Goal: Check status: Check status

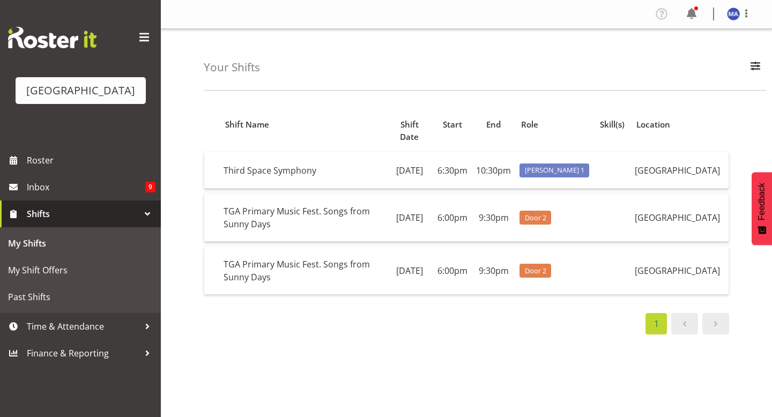
scroll to position [18, 0]
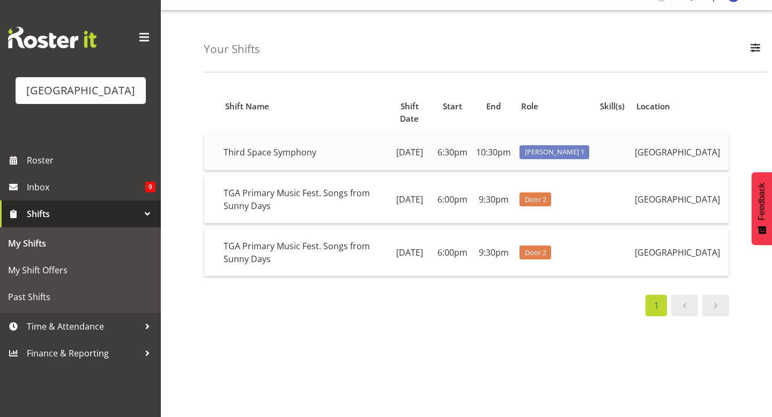
click at [232, 146] on td "Third Space Symphony" at bounding box center [302, 152] width 167 height 36
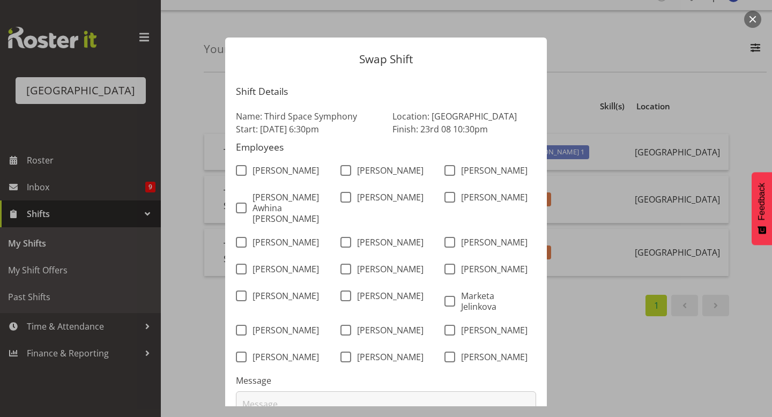
click at [441, 318] on div "[PERSON_NAME]" at bounding box center [490, 331] width 105 height 27
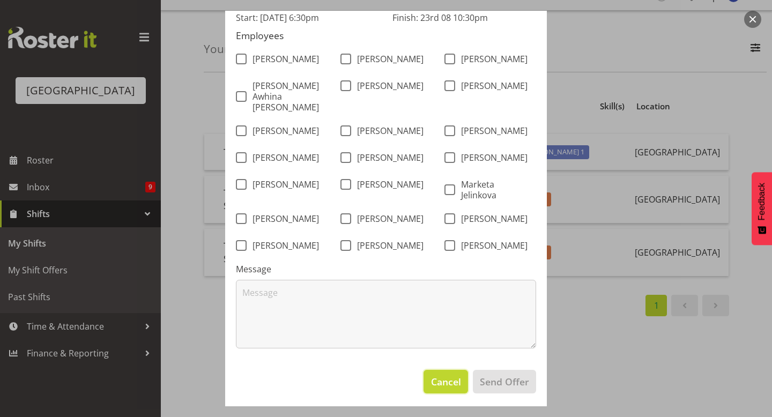
click at [440, 387] on button "Cancel" at bounding box center [445, 382] width 44 height 24
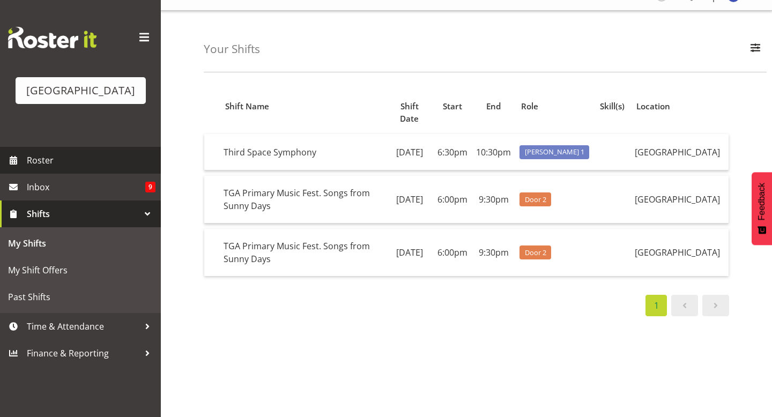
click at [73, 168] on span "Roster" at bounding box center [91, 160] width 129 height 16
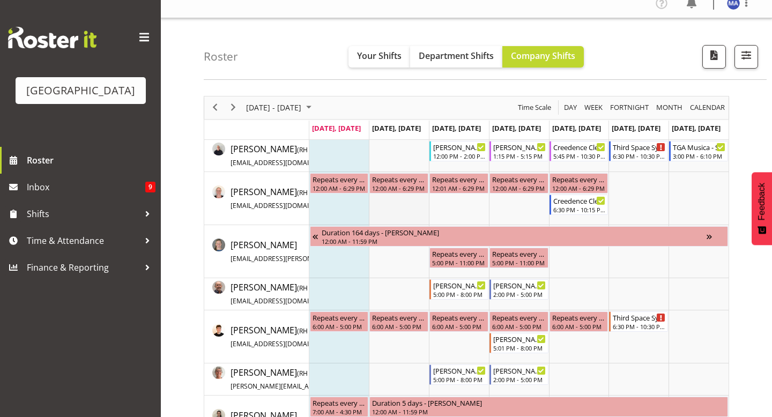
scroll to position [13, 0]
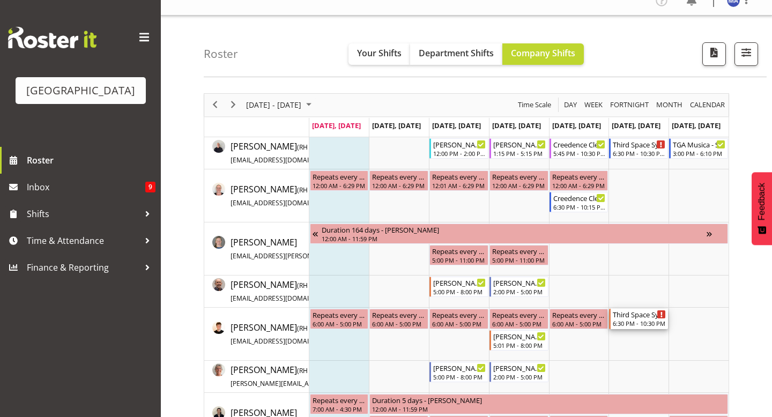
click at [629, 316] on div "Third Space Symphony" at bounding box center [639, 314] width 53 height 11
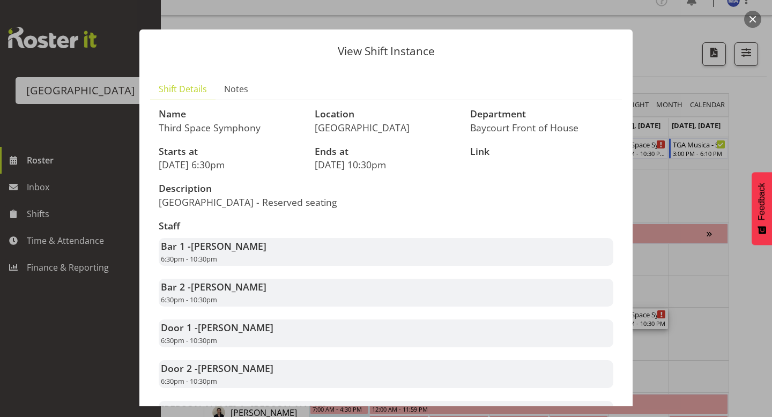
scroll to position [0, 0]
